Goal: Information Seeking & Learning: Learn about a topic

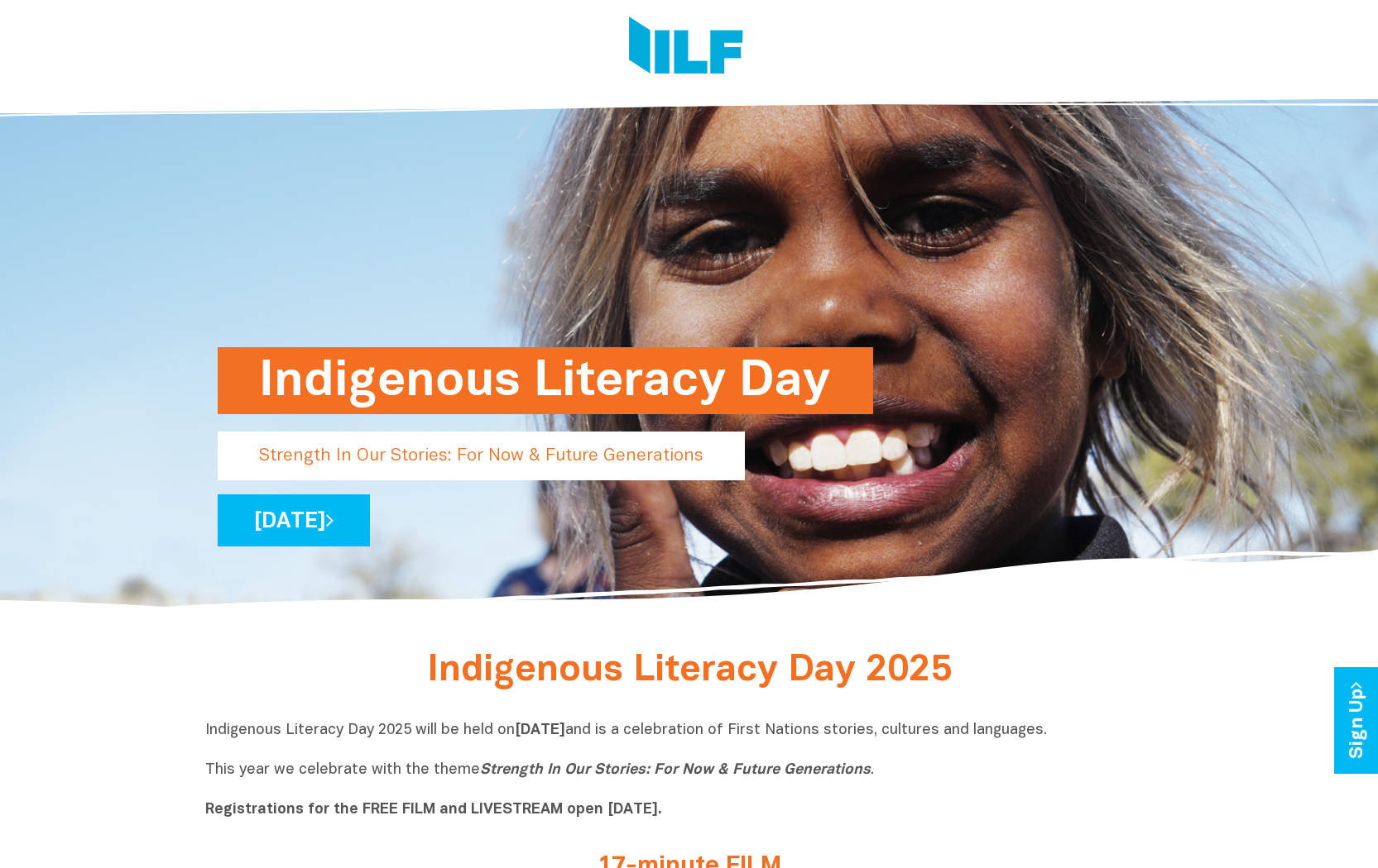
click at [1331, 4] on div at bounding box center [689, 49] width 1378 height 99
drag, startPoint x: 1331, startPoint y: 4, endPoint x: 1353, endPoint y: 324, distance: 320.8
click at [1353, 324] on div "Indigenous Literacy Day Strength In Our Stories: For Now & Future Generations […" at bounding box center [689, 345] width 1378 height 534
click at [796, 35] on div at bounding box center [683, 49] width 955 height 99
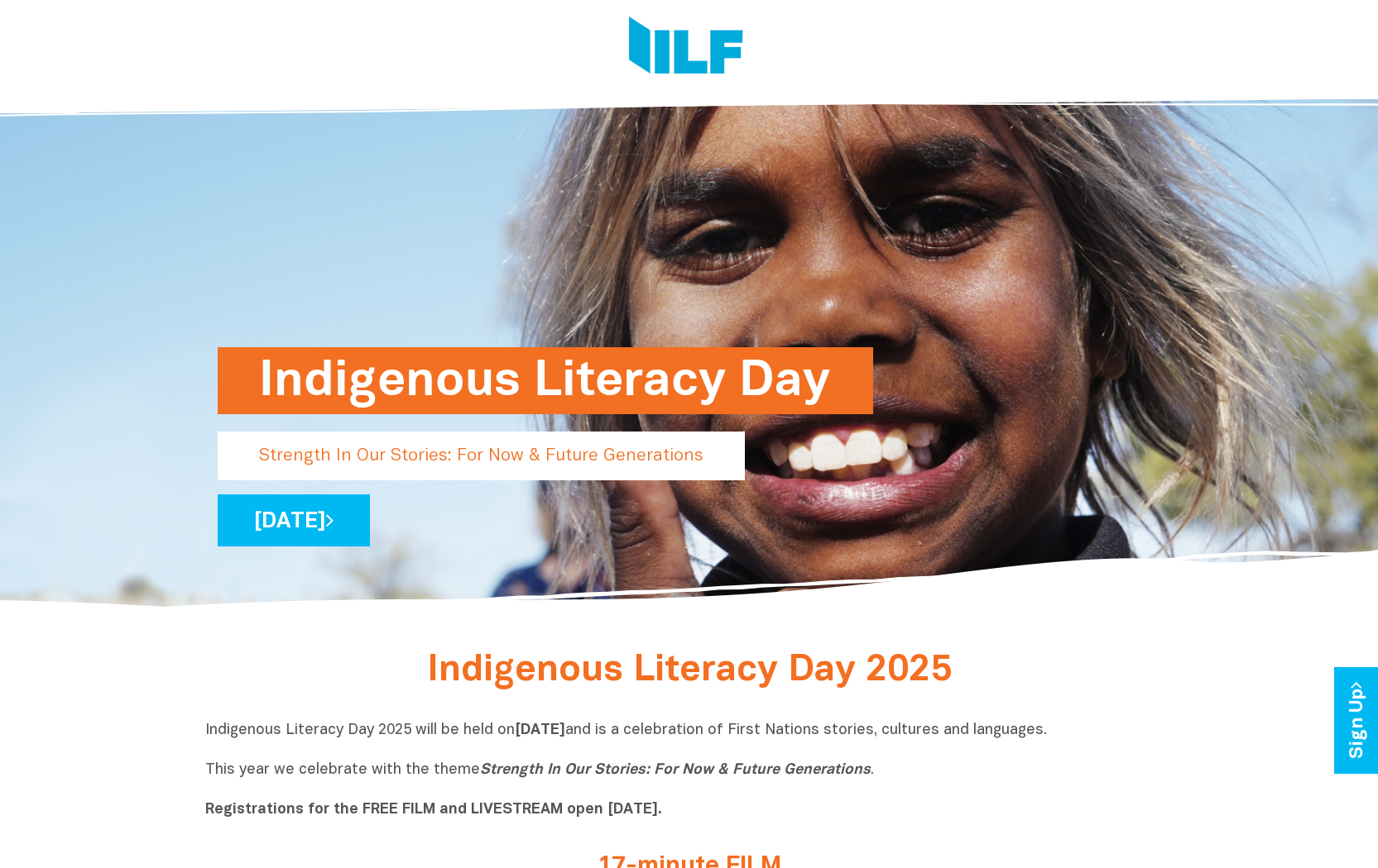
click at [698, 0] on div at bounding box center [683, 49] width 955 height 99
click at [370, 525] on link "[DATE]" at bounding box center [293, 520] width 153 height 52
drag, startPoint x: 0, startPoint y: 0, endPoint x: 845, endPoint y: 0, distance: 845.0
click at [845, 0] on div at bounding box center [683, 49] width 955 height 99
drag, startPoint x: 843, startPoint y: 0, endPoint x: 1081, endPoint y: 661, distance: 702.5
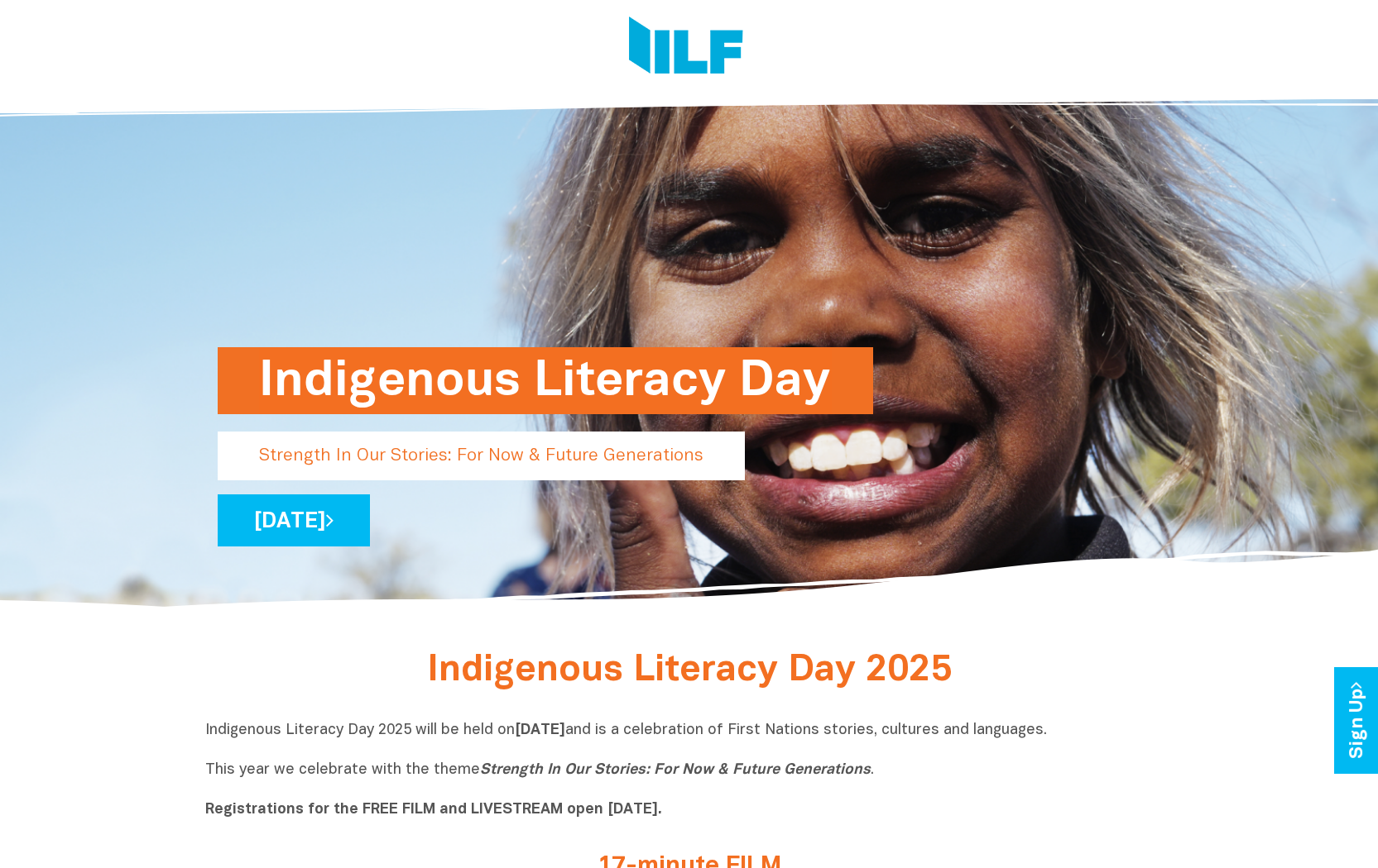
click at [1081, 661] on div "Indigenous Literacy Day 2025" at bounding box center [689, 677] width 968 height 39
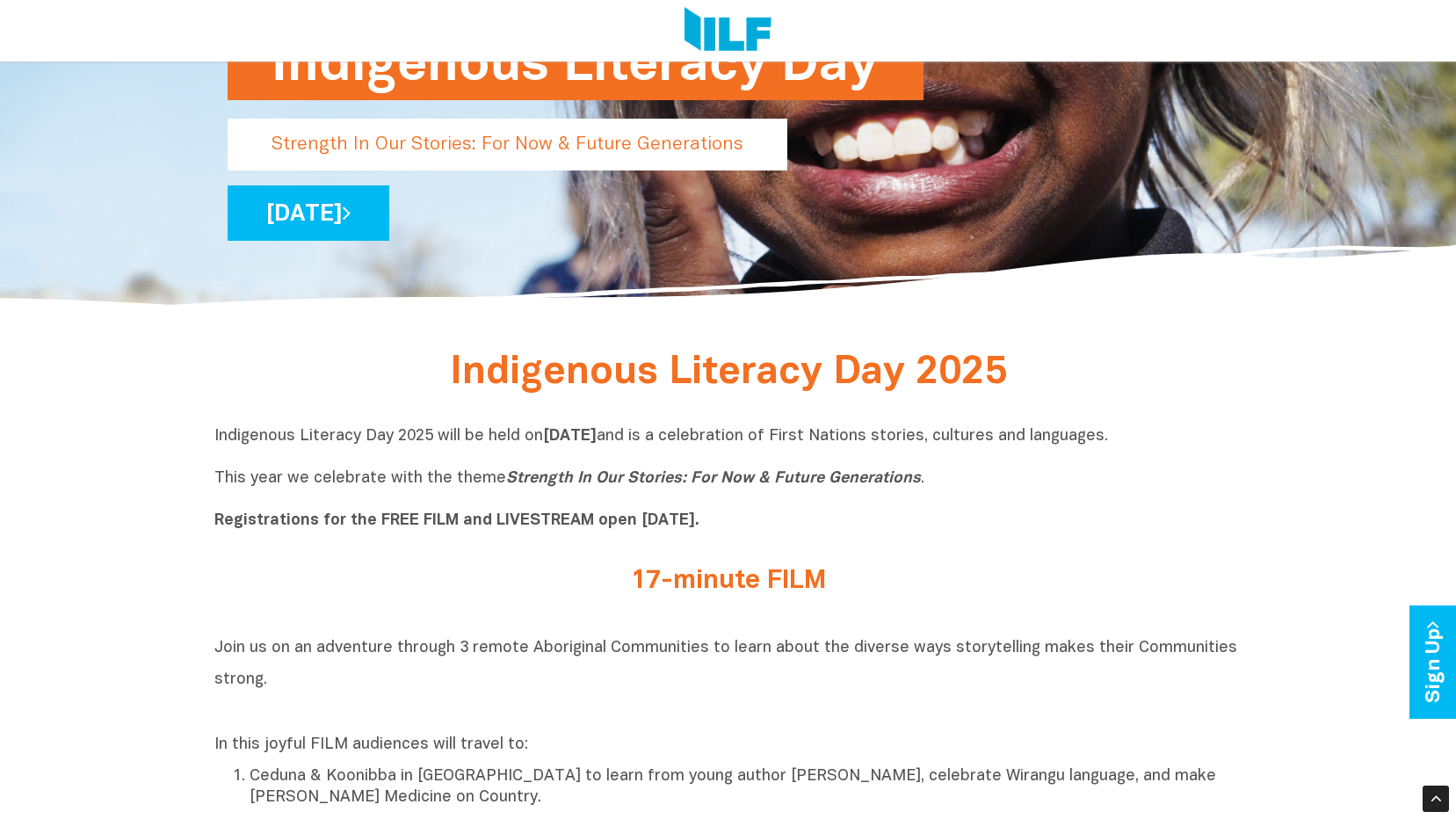
scroll to position [352, 0]
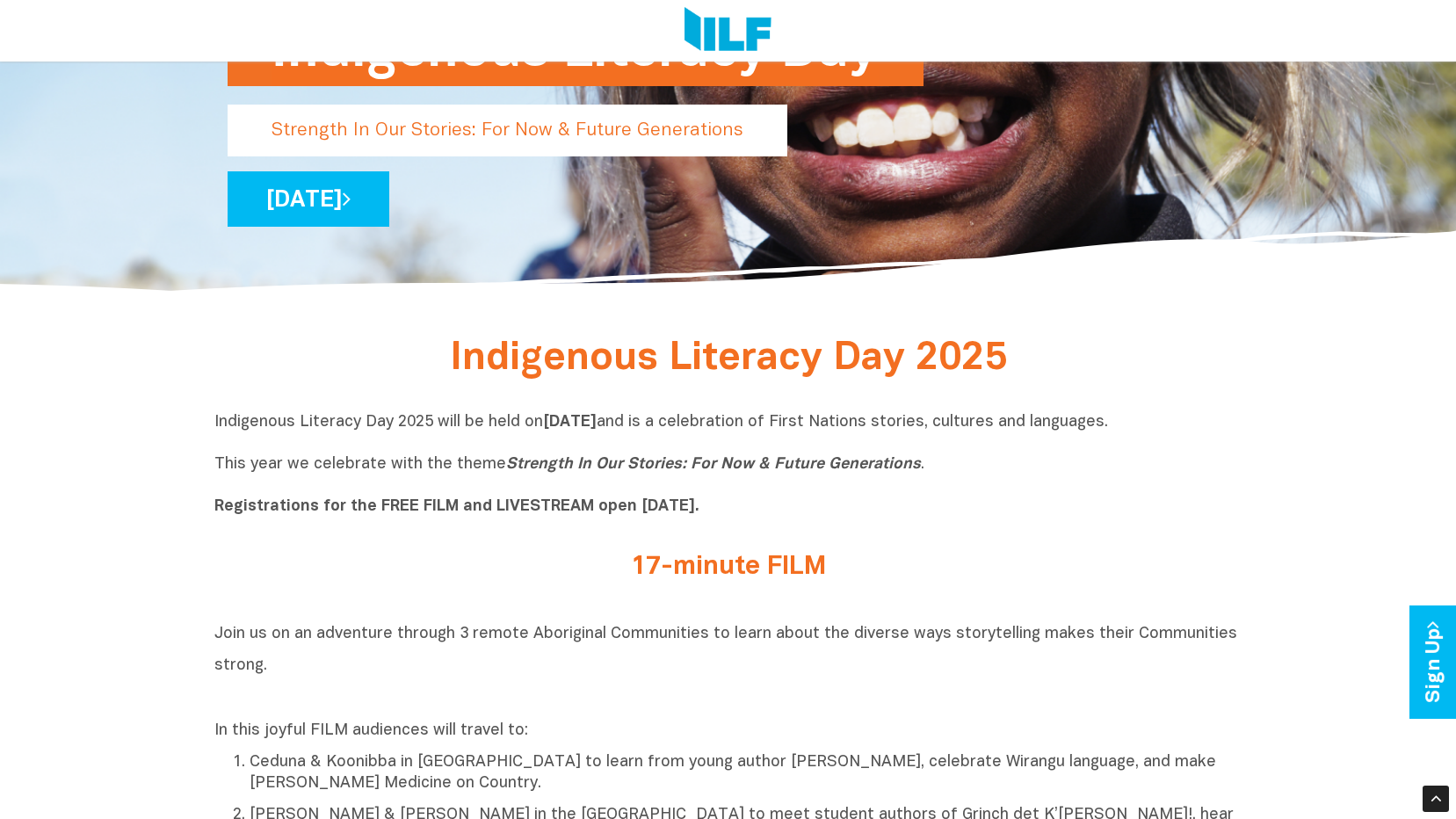
drag, startPoint x: 210, startPoint y: 430, endPoint x: 448, endPoint y: 659, distance: 330.3
copy div "Indigenous Literacy Day 2025 will be held on Wednesday 3 September and is a cel…"
